Goal: Check status: Check status

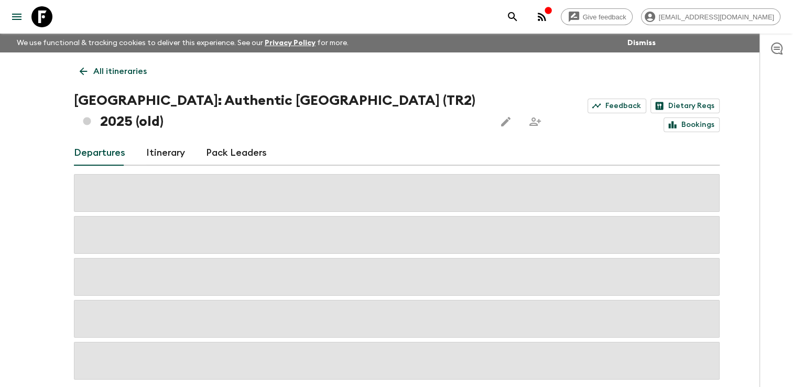
click at [95, 72] on p "All itineraries" at bounding box center [119, 71] width 53 height 13
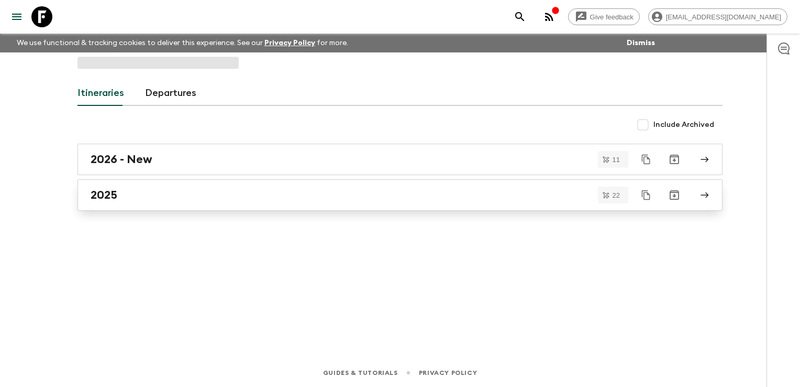
click at [125, 202] on link "2025" at bounding box center [400, 194] width 645 height 31
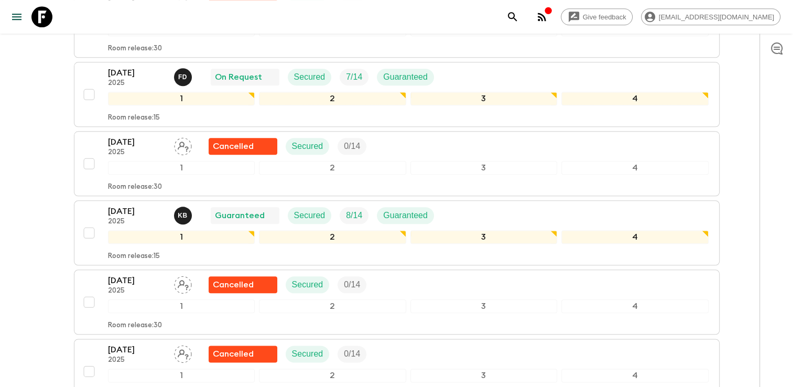
scroll to position [1152, 0]
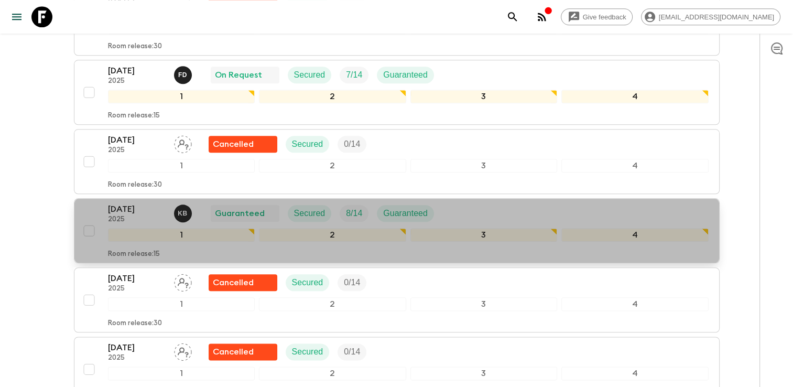
click at [160, 215] on p "2025" at bounding box center [137, 219] width 58 height 8
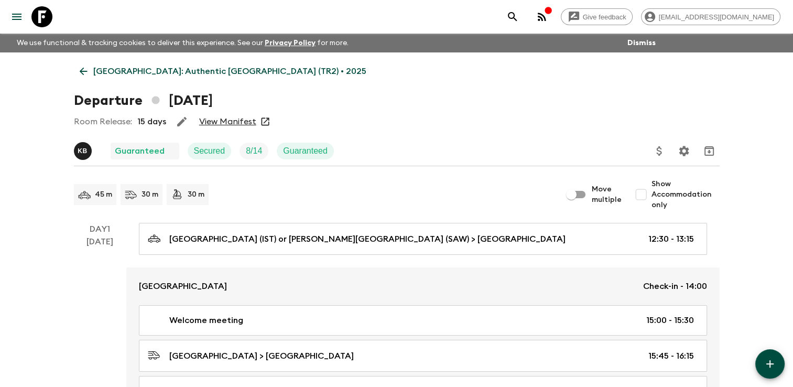
click at [237, 123] on link "View Manifest" at bounding box center [227, 121] width 57 height 10
click at [83, 69] on icon at bounding box center [84, 71] width 12 height 12
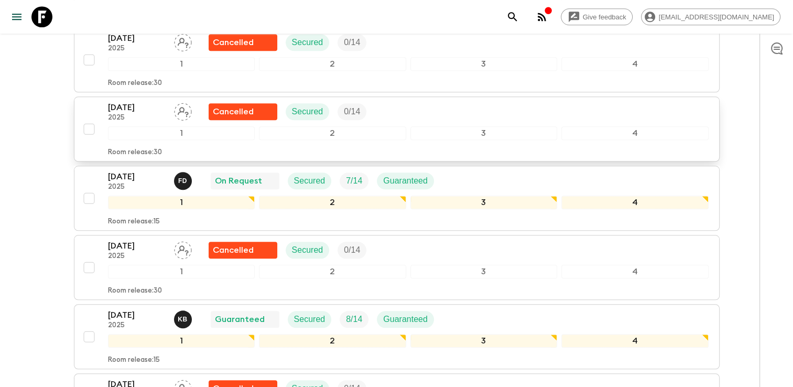
scroll to position [1048, 0]
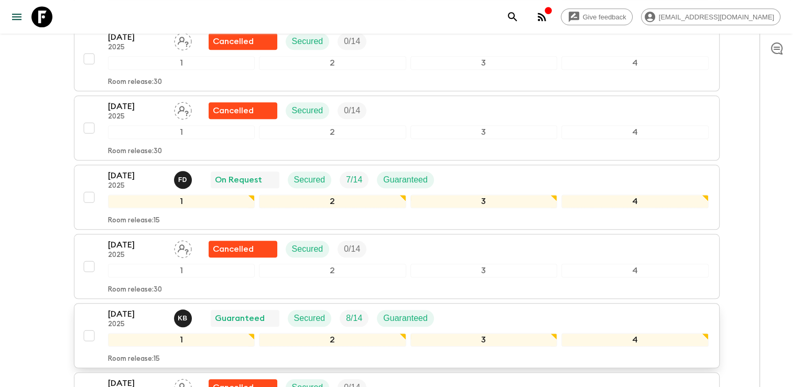
click at [452, 307] on div "[DATE] 2025 K B Guaranteed Secured 8 / 14 Guaranteed" at bounding box center [408, 317] width 600 height 21
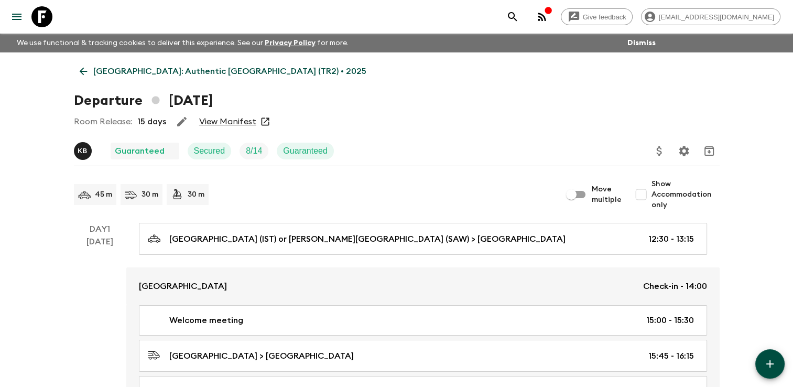
click at [226, 123] on link "View Manifest" at bounding box center [227, 121] width 57 height 10
click at [80, 69] on icon at bounding box center [84, 71] width 12 height 12
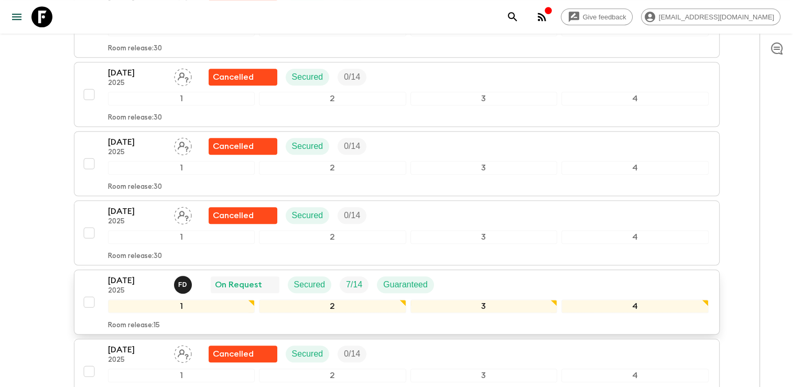
scroll to position [943, 0]
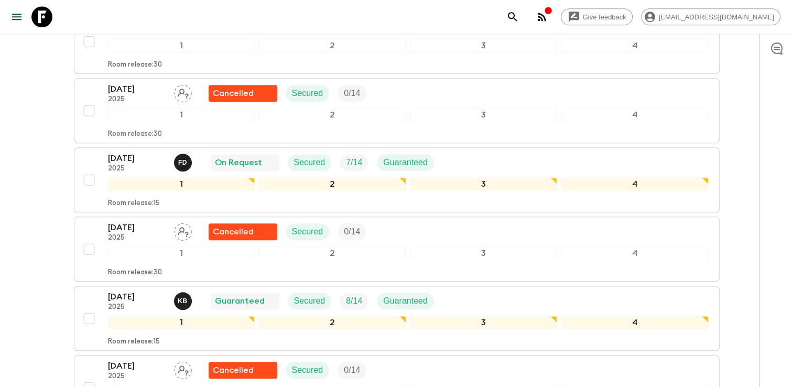
scroll to position [1100, 0]
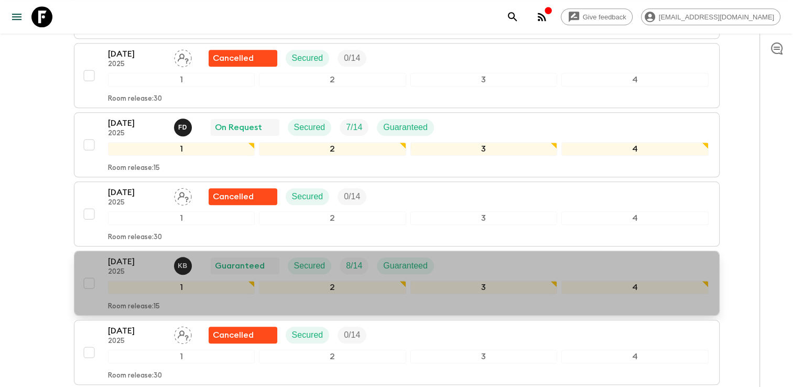
click at [464, 255] on div "[DATE] 2025 K B Guaranteed Secured 8 / 14 Guaranteed" at bounding box center [408, 265] width 600 height 21
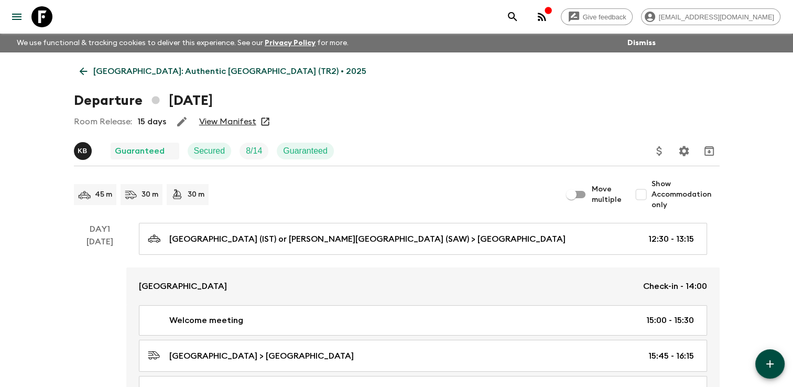
click at [229, 123] on link "View Manifest" at bounding box center [227, 121] width 57 height 10
click at [80, 68] on icon at bounding box center [84, 71] width 12 height 12
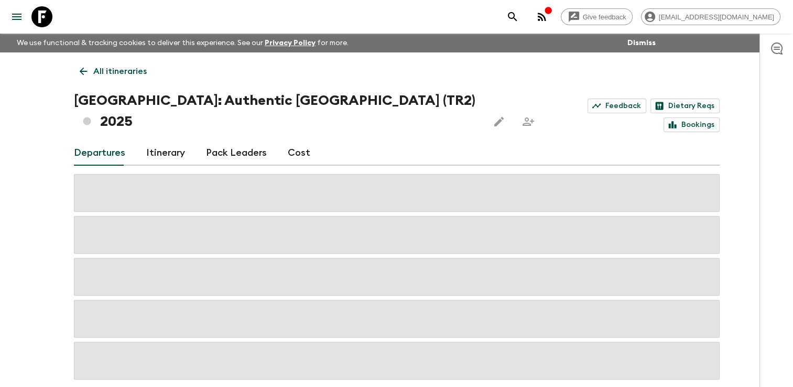
click at [82, 70] on icon at bounding box center [84, 71] width 12 height 12
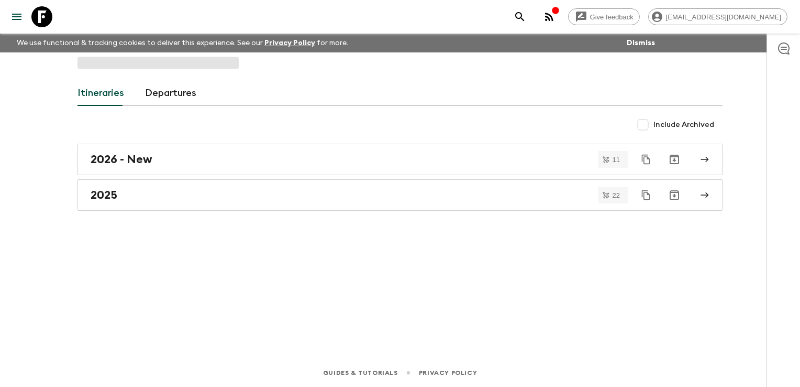
click at [82, 70] on div "Itineraries Departures Include Archived 2026 - New 11 2025 22" at bounding box center [400, 190] width 670 height 277
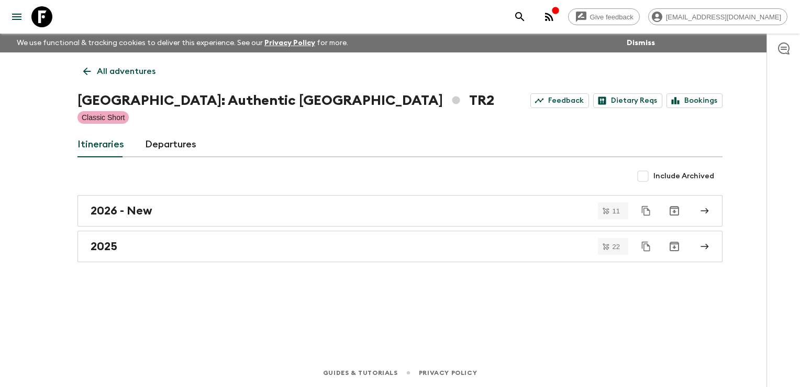
click at [82, 70] on icon at bounding box center [87, 71] width 12 height 12
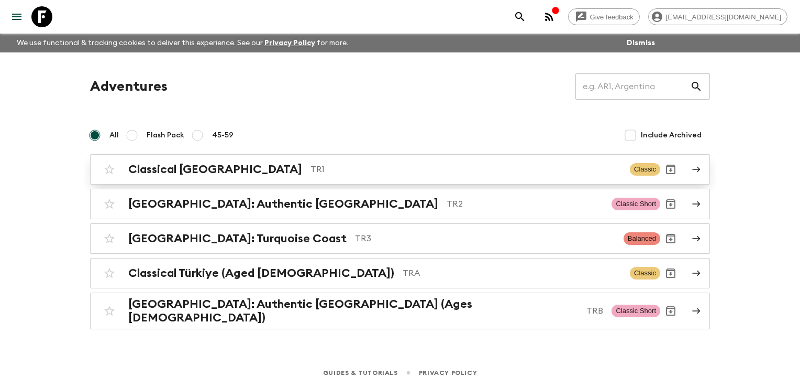
click at [176, 169] on h2 "Classical [GEOGRAPHIC_DATA]" at bounding box center [215, 169] width 174 height 14
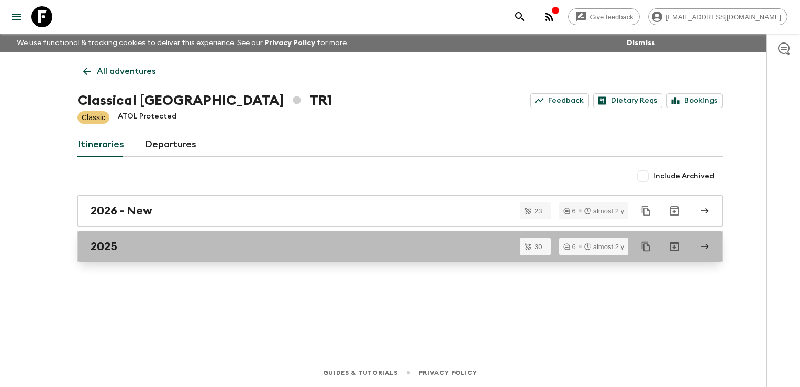
click at [178, 250] on div "2025" at bounding box center [390, 246] width 599 height 14
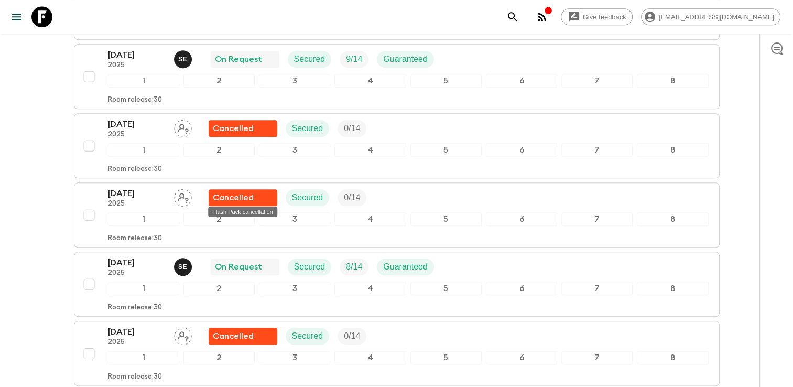
scroll to position [1152, 0]
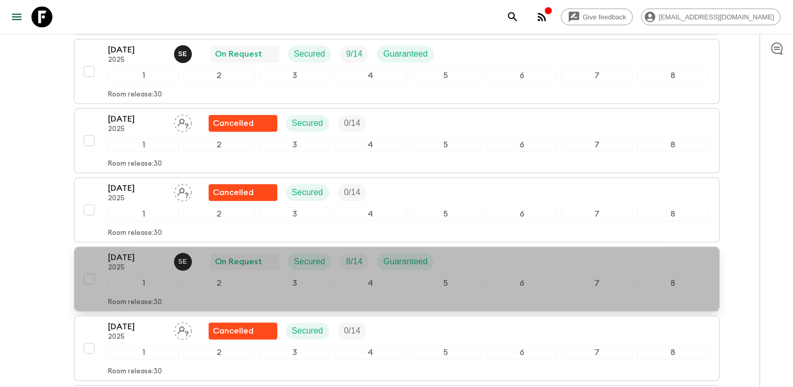
click at [503, 255] on div "[DATE] 2025 S E On Request Secured 8 / 14 Guaranteed" at bounding box center [408, 261] width 600 height 21
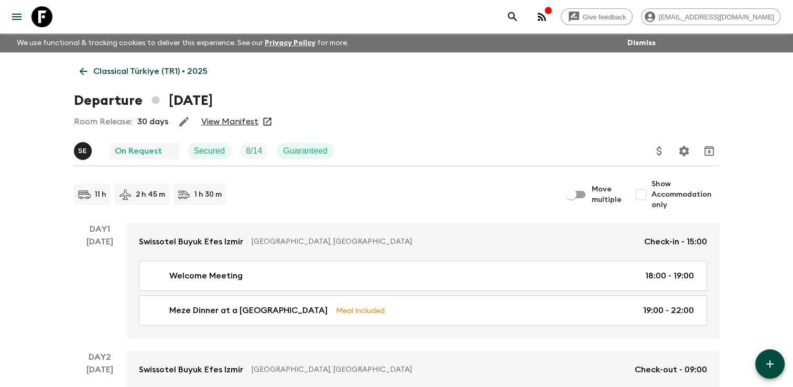
click at [245, 122] on link "View Manifest" at bounding box center [229, 121] width 57 height 10
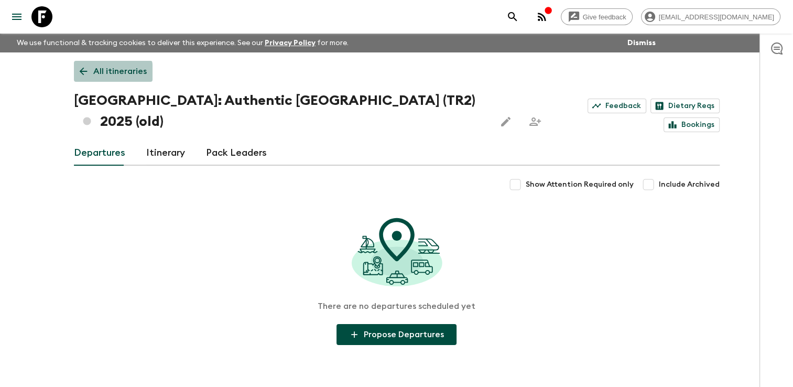
click at [84, 72] on icon at bounding box center [84, 71] width 12 height 12
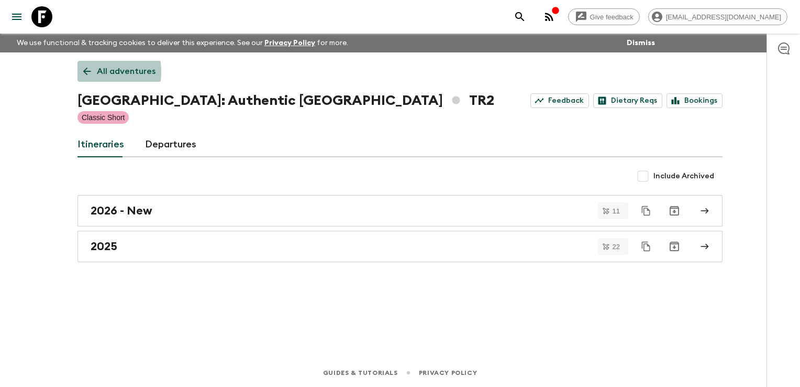
click at [86, 72] on icon at bounding box center [87, 71] width 12 height 12
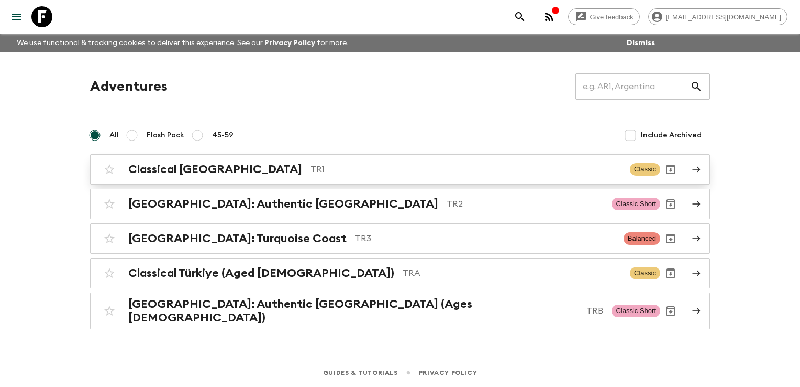
click at [172, 172] on h2 "Classical [GEOGRAPHIC_DATA]" at bounding box center [215, 169] width 174 height 14
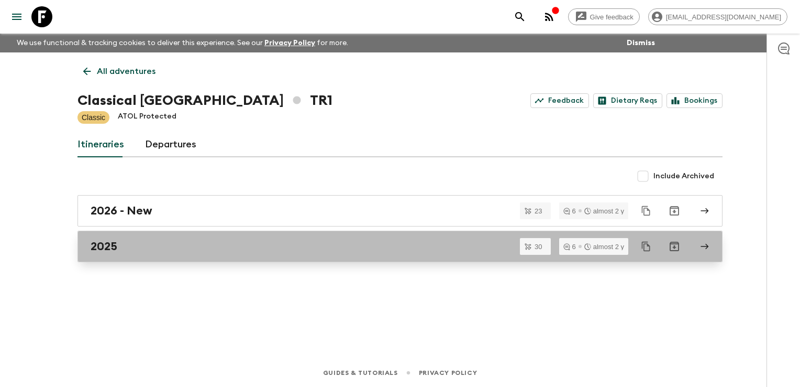
click at [156, 245] on div "2025" at bounding box center [390, 246] width 599 height 14
